Goal: Task Accomplishment & Management: Manage account settings

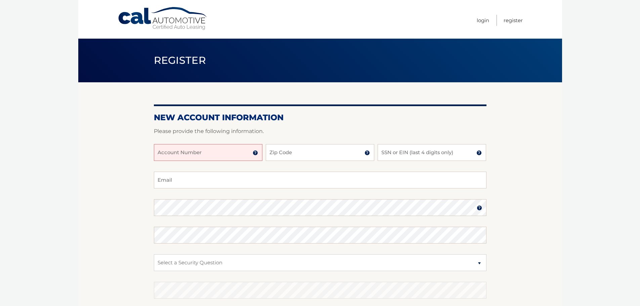
click at [174, 154] on input "Account Number" at bounding box center [208, 152] width 109 height 17
type input "44456009409"
type input "07102"
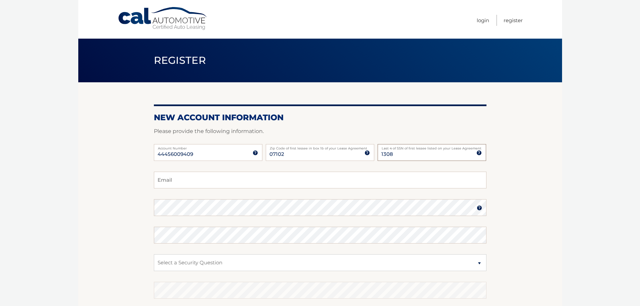
type input "1308"
type input "jimmy.camacho@yahoo.com"
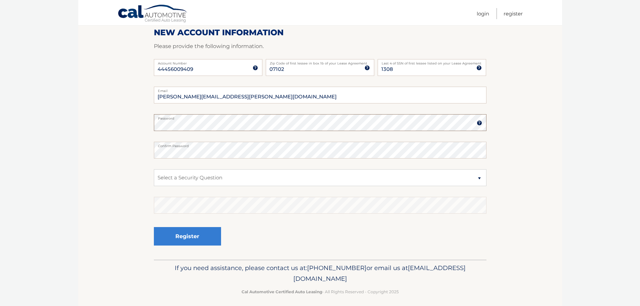
scroll to position [90, 0]
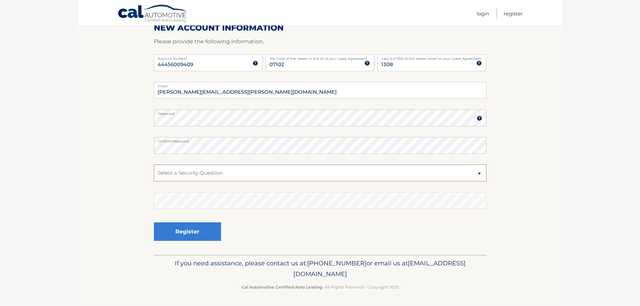
click at [215, 176] on select "Select a Security Question What was the name of your elementary school? What is…" at bounding box center [320, 173] width 333 height 17
select select "4"
click at [154, 165] on select "Select a Security Question What was the name of your elementary school? What is…" at bounding box center [320, 173] width 333 height 17
click at [200, 233] on button "Register" at bounding box center [187, 231] width 67 height 18
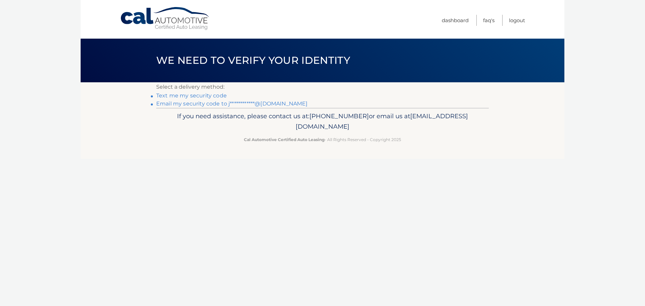
drag, startPoint x: 211, startPoint y: 95, endPoint x: 220, endPoint y: 97, distance: 9.4
click at [211, 95] on link "Text me my security code" at bounding box center [191, 95] width 71 height 6
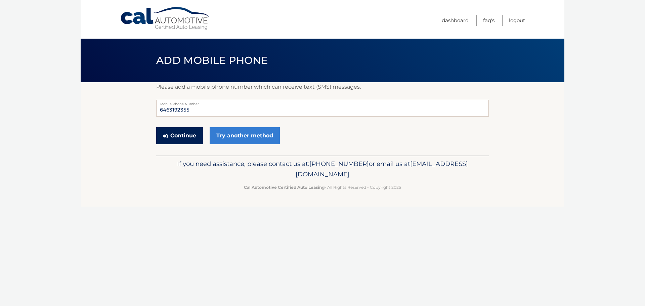
click at [187, 132] on button "Continue" at bounding box center [179, 135] width 47 height 17
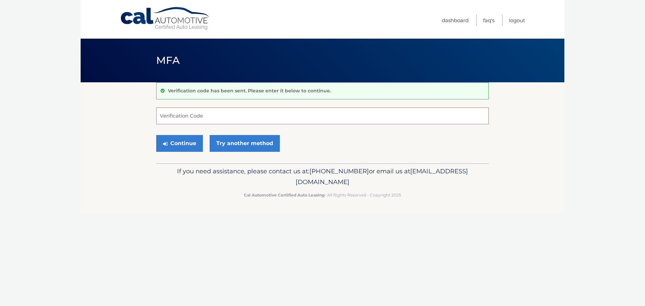
click at [198, 117] on input "Verification Code" at bounding box center [322, 116] width 333 height 17
type input "202577"
click at [197, 140] on button "Continue" at bounding box center [179, 143] width 47 height 17
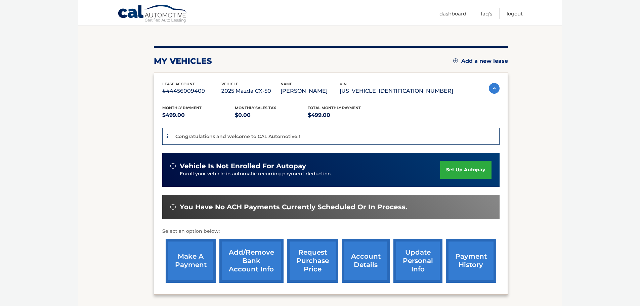
scroll to position [67, 0]
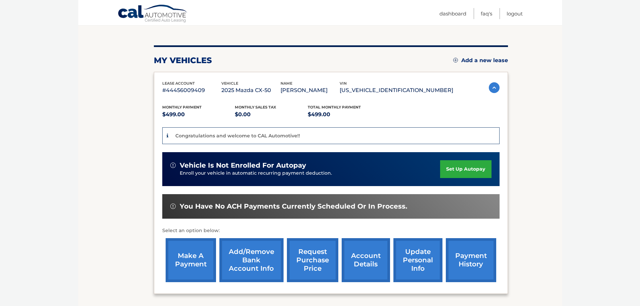
click at [462, 166] on link "set up autopay" at bounding box center [465, 169] width 51 height 18
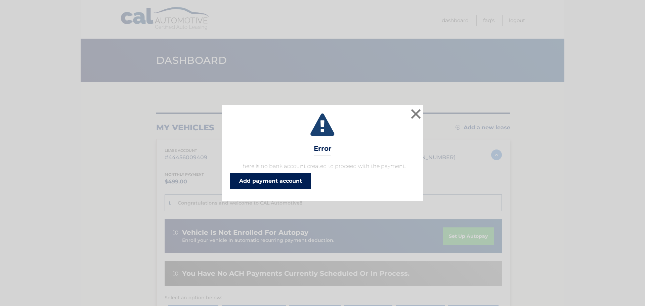
click at [299, 179] on link "Add payment account" at bounding box center [270, 181] width 81 height 16
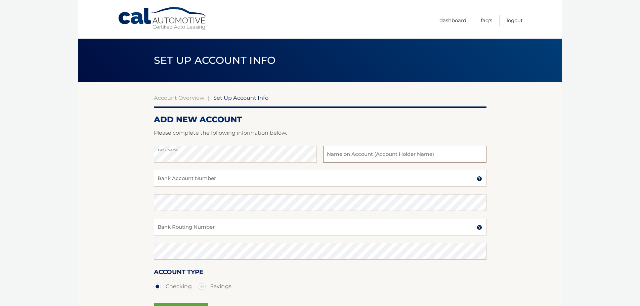
click at [389, 156] on input "text" at bounding box center [404, 154] width 163 height 17
type input "Jimmy Camacho"
click at [366, 183] on input "Bank Account Number" at bounding box center [320, 178] width 333 height 17
drag, startPoint x: 194, startPoint y: 179, endPoint x: 147, endPoint y: 182, distance: 46.5
click at [147, 182] on section "Account Overview | Set Up Account Info ADD NEW ACCOUNT Please complete the foll…" at bounding box center [320, 210] width 484 height 256
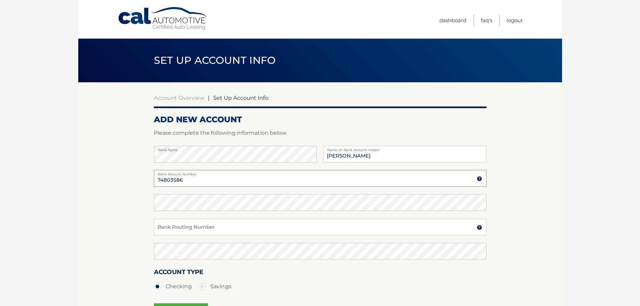
type input "74803586"
click at [194, 226] on input "Bank Routing Number" at bounding box center [320, 227] width 333 height 17
type input "021000089"
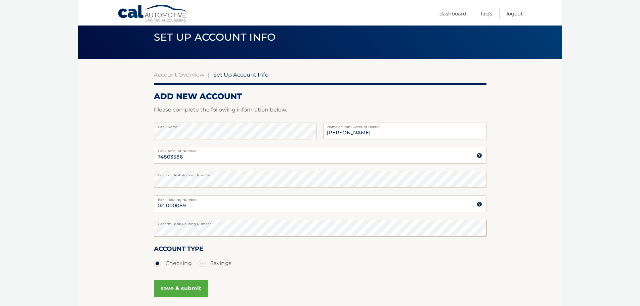
scroll to position [67, 0]
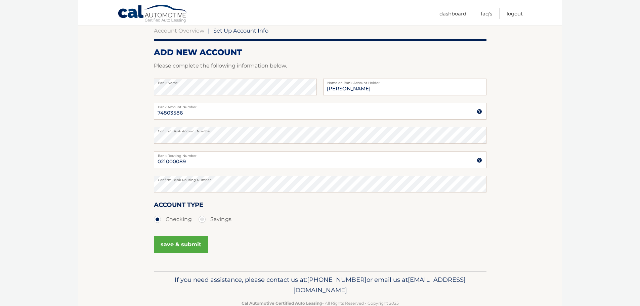
drag, startPoint x: 183, startPoint y: 245, endPoint x: 199, endPoint y: 239, distance: 17.0
click at [183, 245] on button "save & submit" at bounding box center [181, 244] width 54 height 17
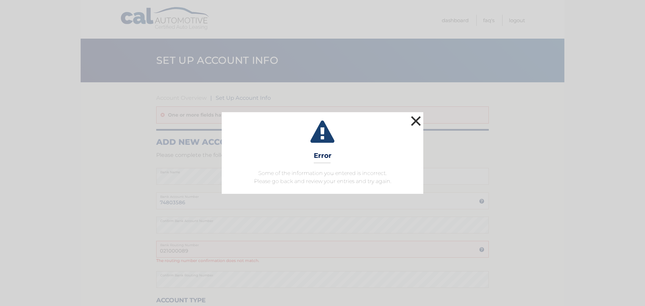
click at [417, 117] on button "×" at bounding box center [415, 120] width 13 height 13
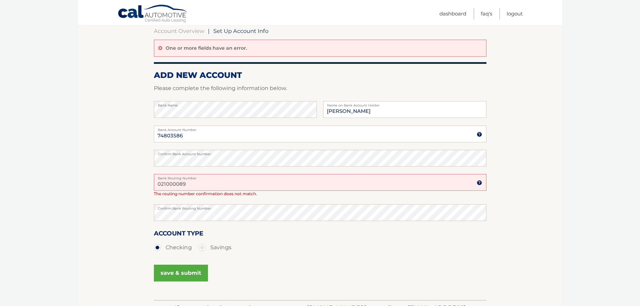
scroll to position [67, 0]
drag, startPoint x: 213, startPoint y: 182, endPoint x: 125, endPoint y: 189, distance: 88.3
click at [125, 189] on section "Account Overview | Set Up Account Info One or more fields have an error. ADD NE…" at bounding box center [320, 157] width 484 height 285
click at [135, 212] on section "Account Overview | Set Up Account Info One or more fields have an error. ADD NE…" at bounding box center [320, 157] width 484 height 285
click at [182, 272] on button "save & submit" at bounding box center [181, 272] width 54 height 17
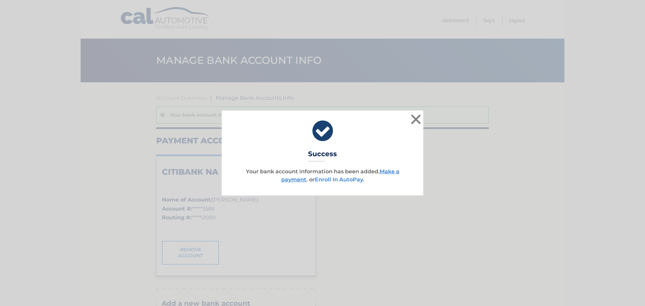
click at [354, 178] on link "Enroll In AutoPay" at bounding box center [339, 179] width 48 height 6
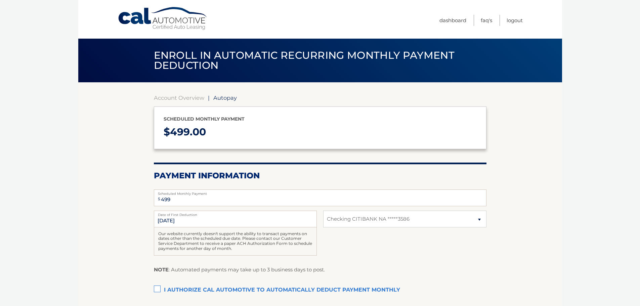
select select "YmQ4MmRiYTEtYzBiNi00NzgxLTg5NjgtN2E4M2M1NDZkMjcx"
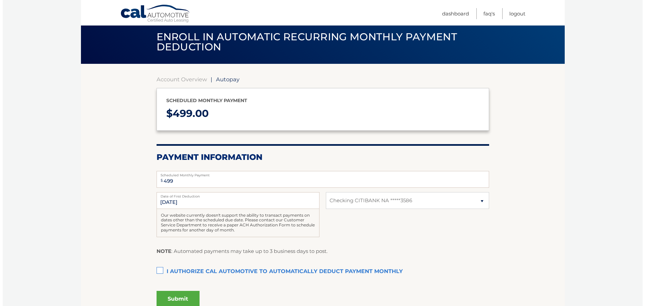
scroll to position [34, 0]
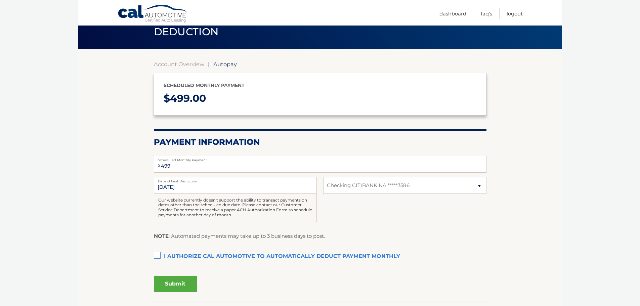
click at [156, 255] on label "I authorize cal automotive to automatically deduct payment monthly This checkbo…" at bounding box center [320, 256] width 333 height 13
click at [0, 0] on input "I authorize cal automotive to automatically deduct payment monthly This checkbo…" at bounding box center [0, 0] width 0 height 0
drag, startPoint x: 178, startPoint y: 287, endPoint x: 361, endPoint y: 264, distance: 183.9
click at [178, 286] on button "Submit" at bounding box center [175, 284] width 43 height 16
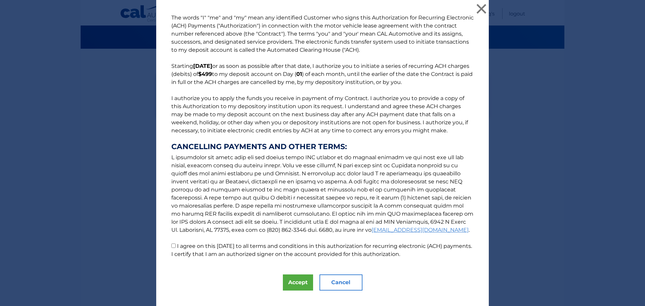
click at [172, 246] on input "I agree on this 09/16/2025 to all terms and conditions in this authorization fo…" at bounding box center [173, 246] width 4 height 4
checkbox input "true"
click at [292, 279] on button "Accept" at bounding box center [298, 283] width 30 height 16
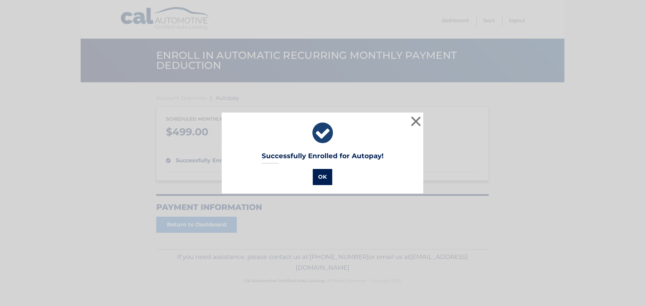
click at [319, 177] on button "OK" at bounding box center [322, 177] width 19 height 16
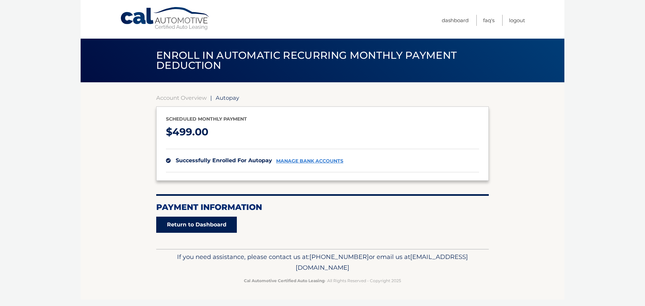
click at [209, 225] on link "Return to Dashboard" at bounding box center [196, 225] width 81 height 16
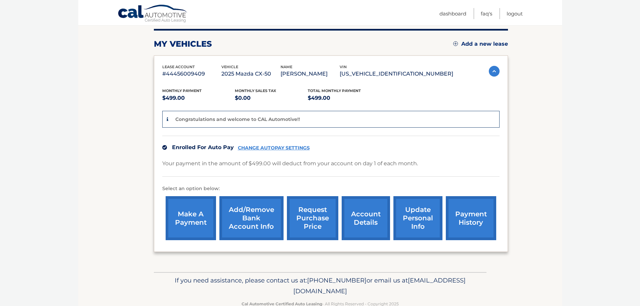
scroll to position [101, 0]
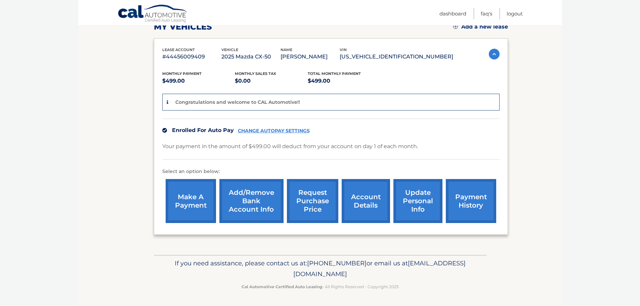
click at [417, 199] on link "update personal info" at bounding box center [418, 201] width 49 height 44
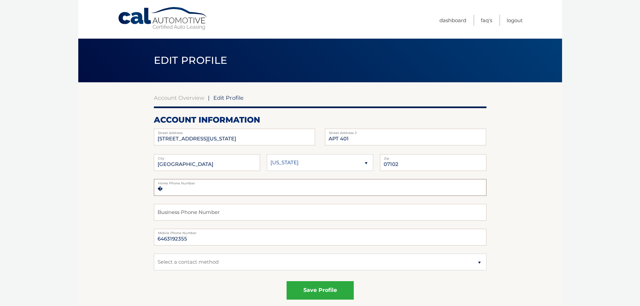
click at [174, 191] on input "�" at bounding box center [320, 187] width 333 height 17
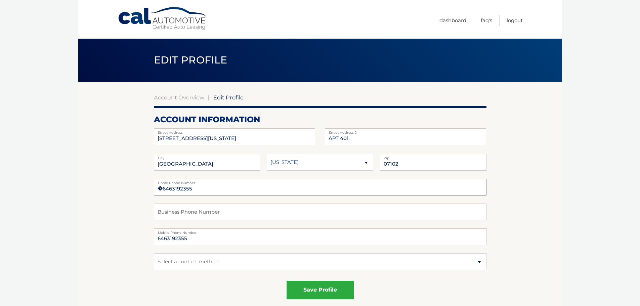
scroll to position [34, 0]
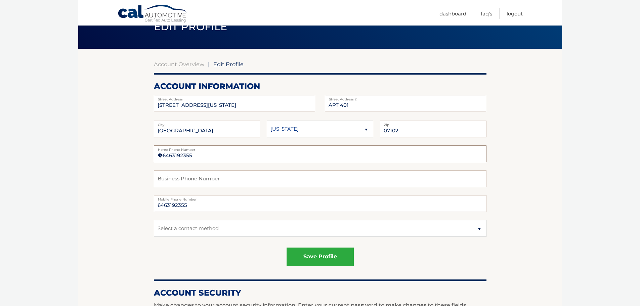
type input "�6463192355"
click at [229, 227] on select "Select a contact method Mobile Home" at bounding box center [320, 228] width 333 height 17
select select "1"
click at [154, 220] on select "Select a contact method Mobile Home" at bounding box center [320, 228] width 333 height 17
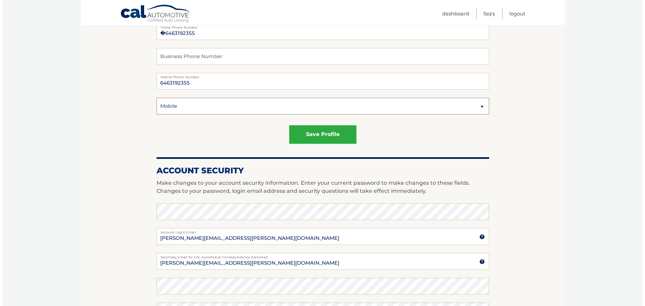
scroll to position [144, 0]
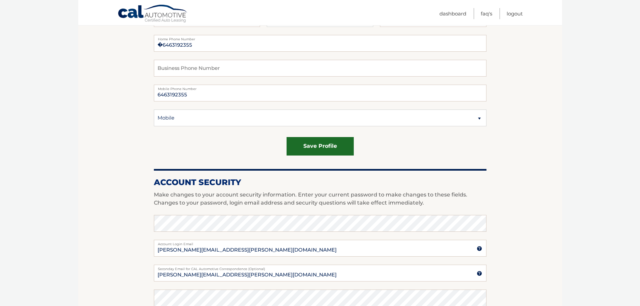
click at [317, 142] on button "save profile" at bounding box center [320, 146] width 67 height 18
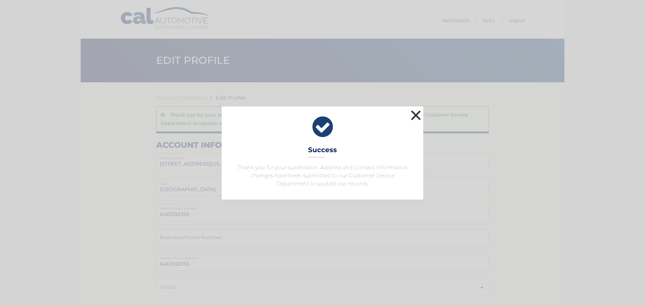
drag, startPoint x: 418, startPoint y: 111, endPoint x: 454, endPoint y: 84, distance: 44.8
click at [419, 111] on button "×" at bounding box center [415, 115] width 13 height 13
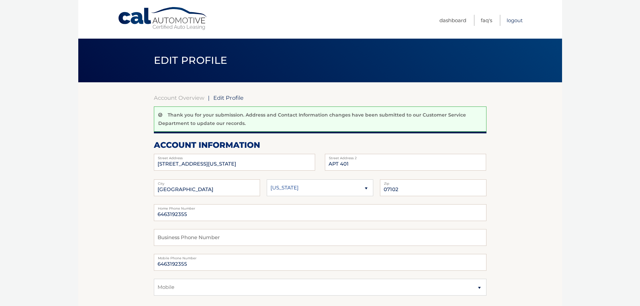
click at [516, 19] on link "Logout" at bounding box center [515, 20] width 16 height 11
